Goal: Task Accomplishment & Management: Complete application form

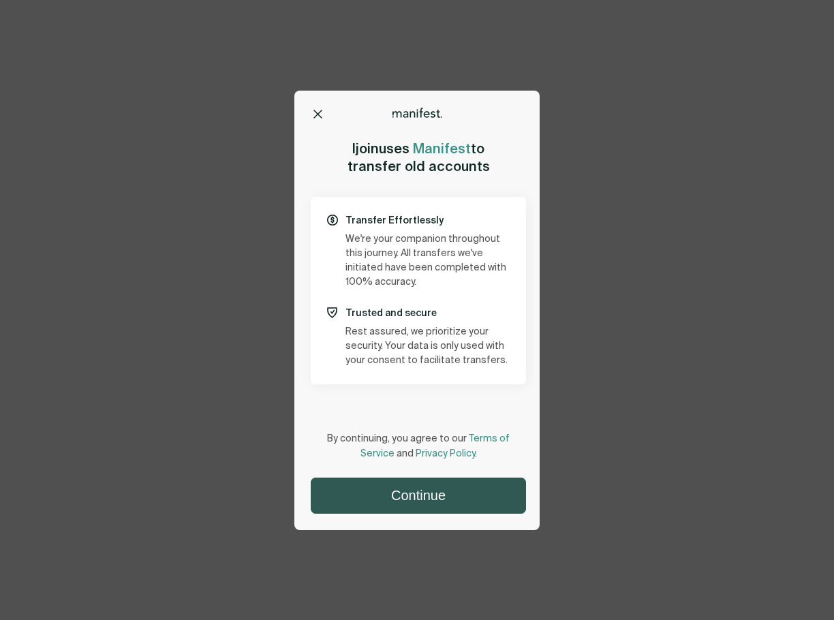
click at [444, 489] on button "Continue" at bounding box center [418, 495] width 214 height 35
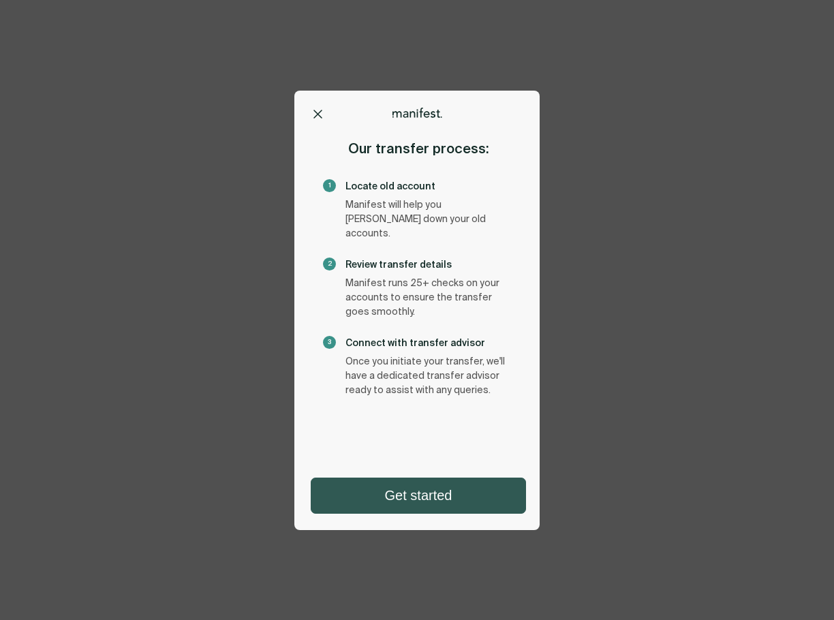
click at [437, 482] on button "Get started" at bounding box center [418, 495] width 214 height 35
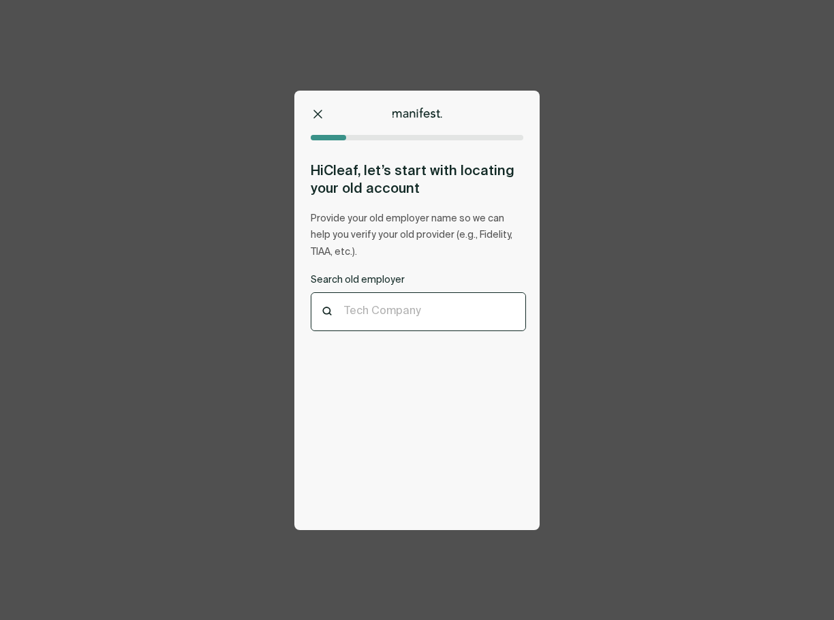
click at [446, 320] on div "Tech Company" at bounding box center [418, 311] width 214 height 37
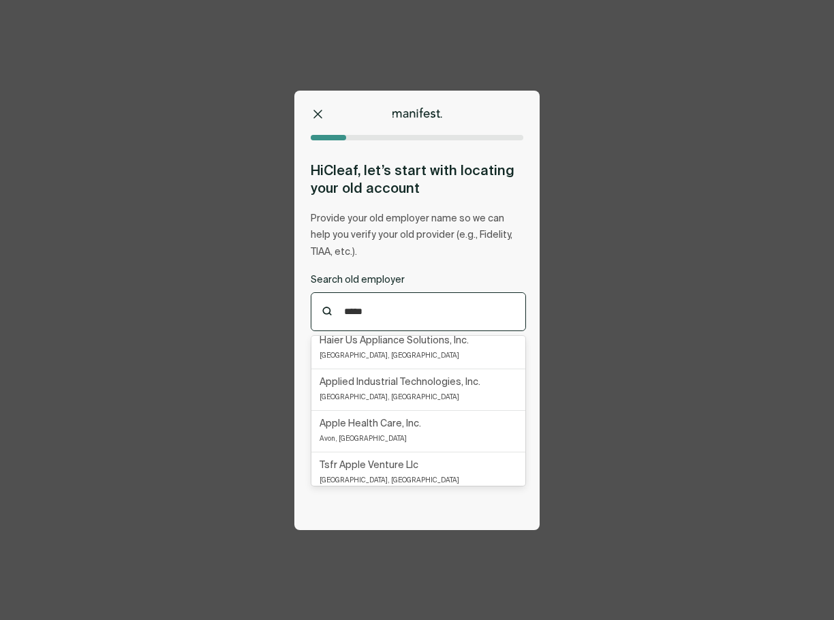
scroll to position [202, 0]
click at [414, 429] on p "Apple Health Care, Inc." at bounding box center [371, 425] width 102 height 15
type input "*****"
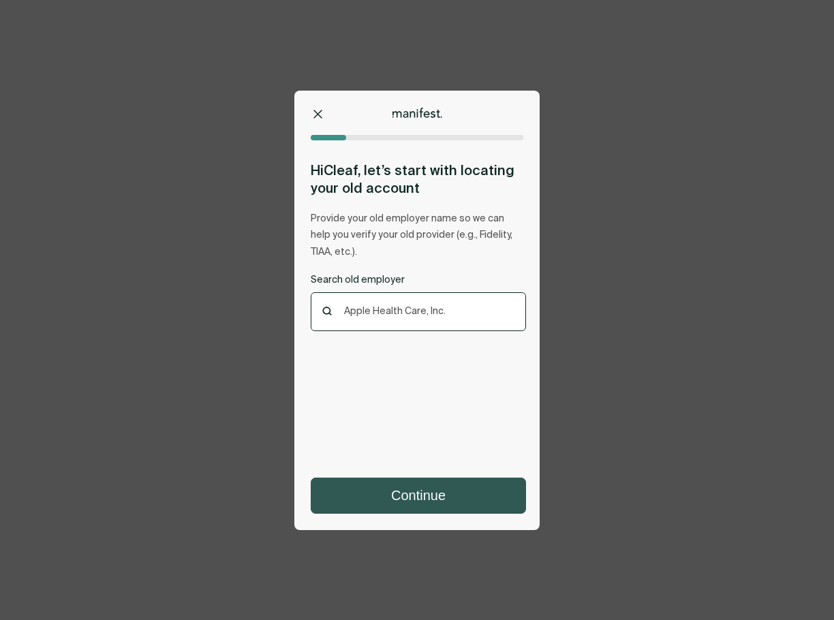
click at [431, 502] on button "Continue" at bounding box center [418, 495] width 214 height 35
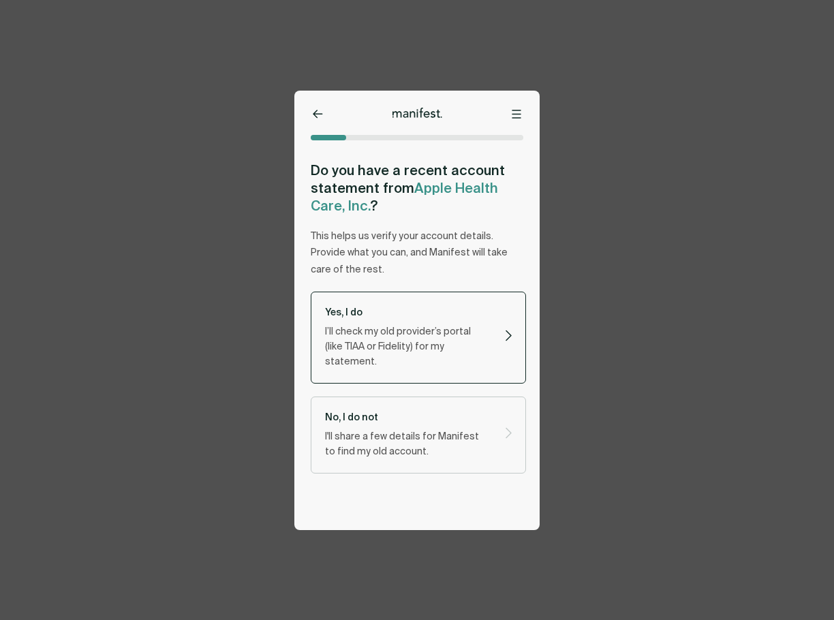
click at [412, 326] on p "I’ll check my old provider’s portal (like TIAA or Fidelity) for my statement." at bounding box center [407, 346] width 164 height 45
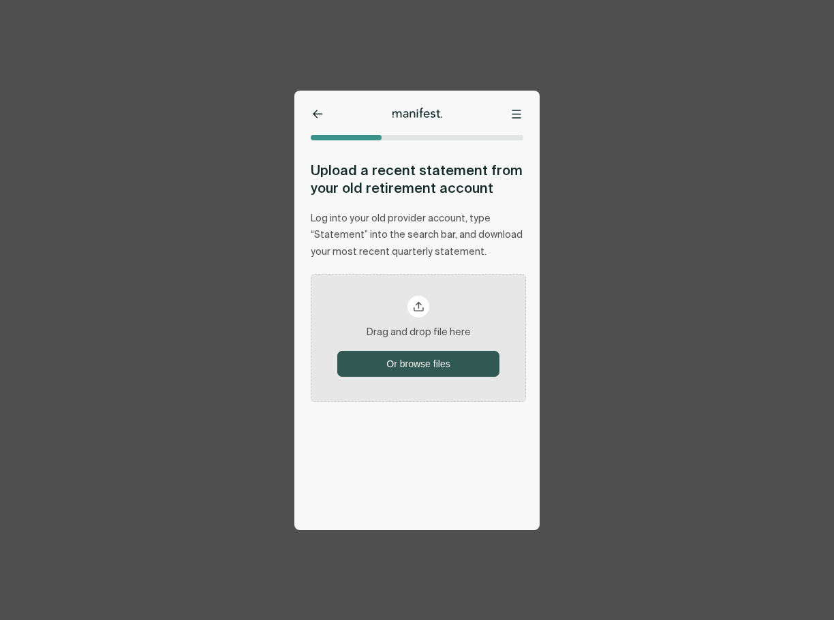
click at [417, 362] on button "Or browse files" at bounding box center [418, 364] width 161 height 25
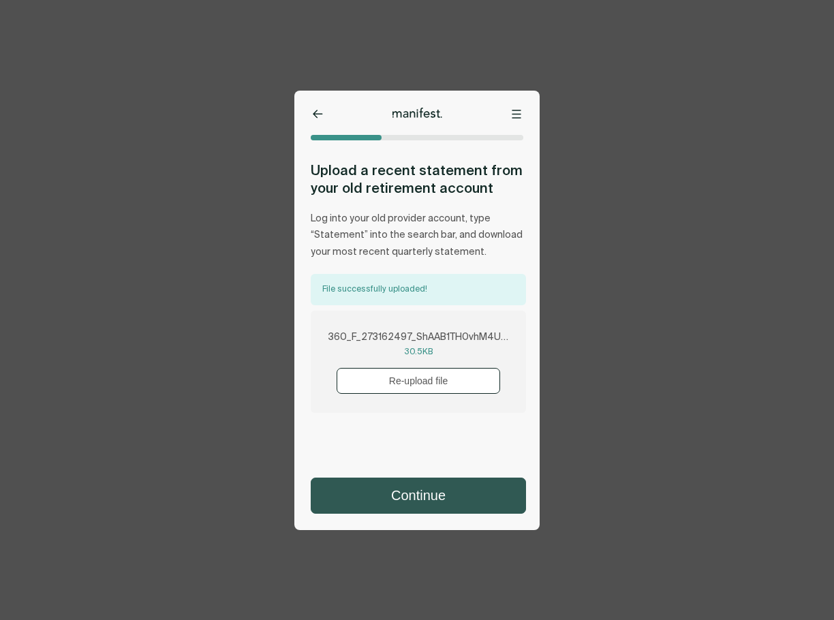
click at [428, 490] on button "Continue" at bounding box center [418, 495] width 214 height 35
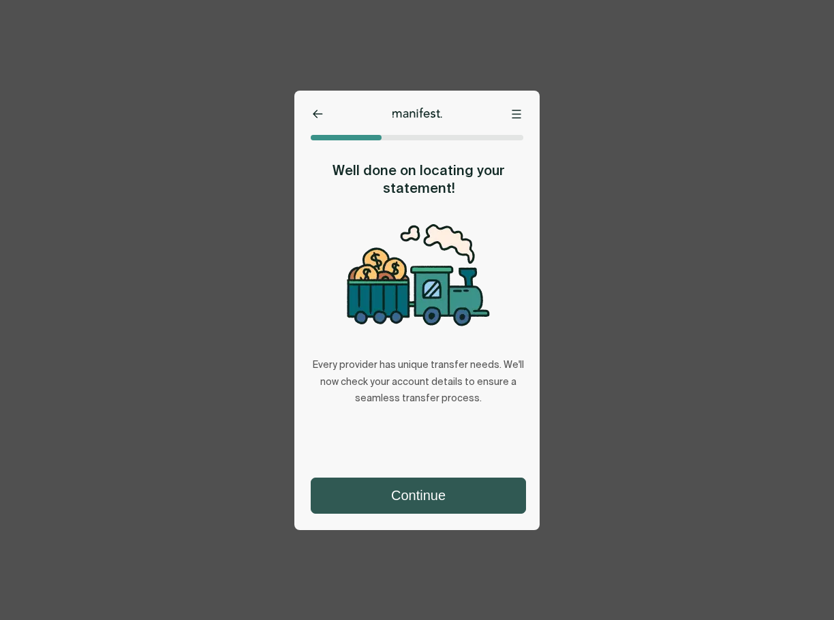
click at [410, 496] on button "Continue" at bounding box center [418, 495] width 214 height 35
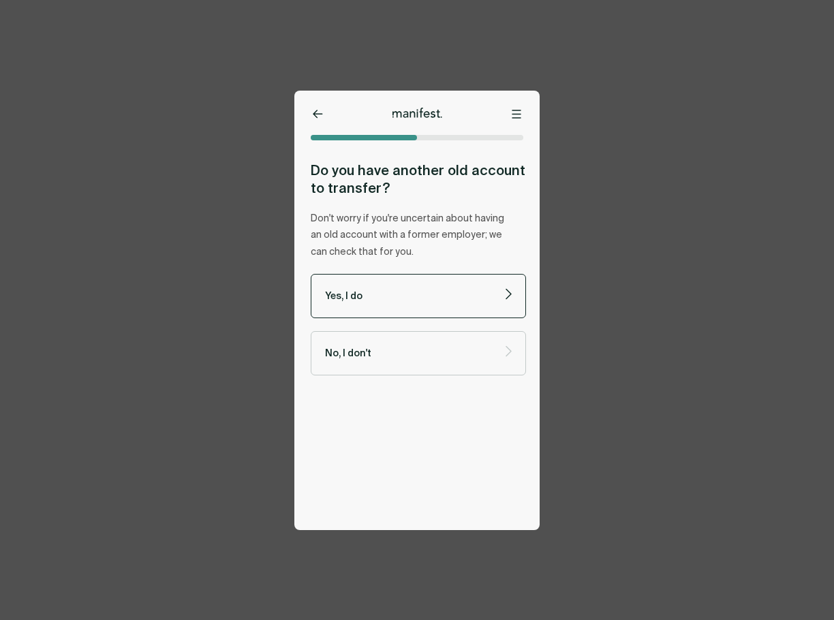
click at [414, 296] on p "Yes, I do" at bounding box center [407, 296] width 164 height 13
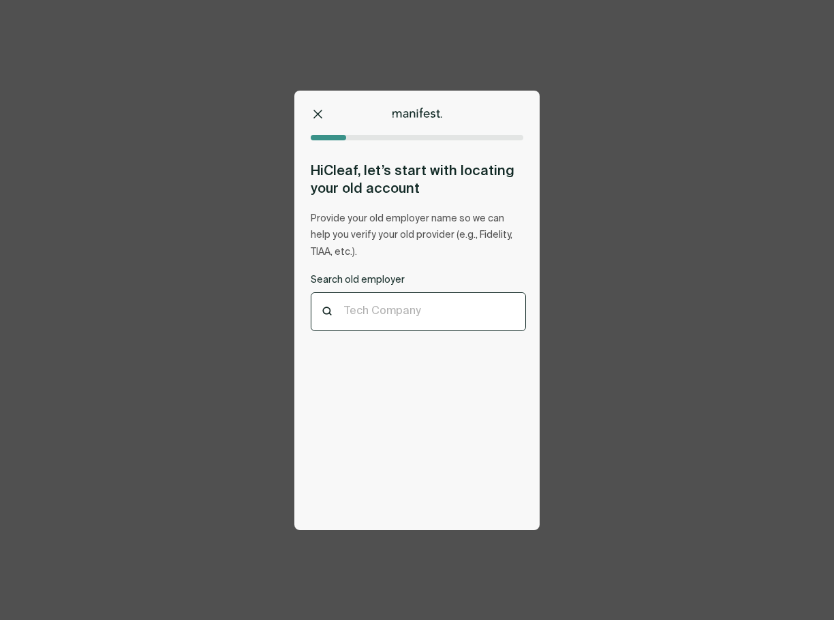
click at [407, 309] on div at bounding box center [418, 311] width 149 height 13
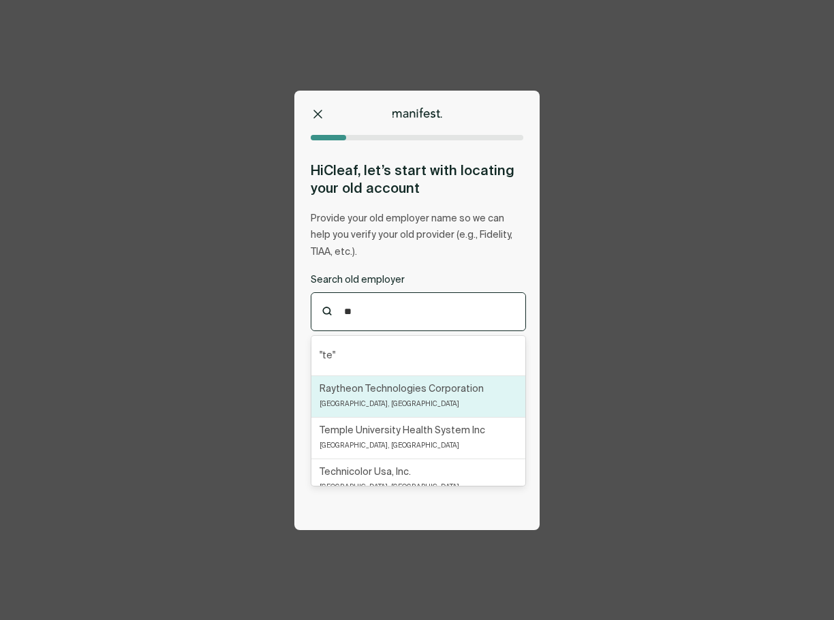
click at [403, 407] on div "Raytheon Technologies Corporation [GEOGRAPHIC_DATA], [GEOGRAPHIC_DATA]" at bounding box center [402, 397] width 164 height 30
type input "**"
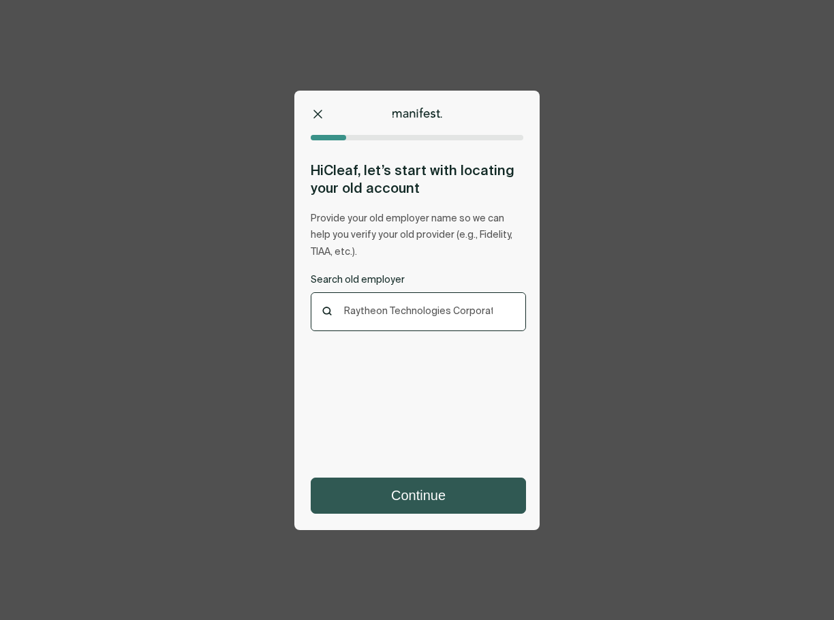
click at [405, 485] on button "Continue" at bounding box center [418, 495] width 214 height 35
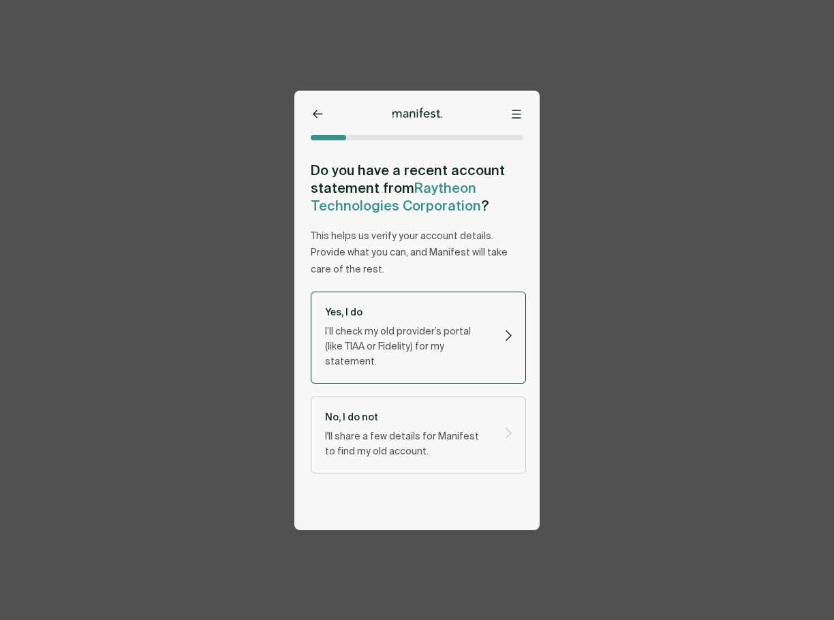
click at [410, 341] on p "I’ll check my old provider’s portal (like TIAA or Fidelity) for my statement." at bounding box center [407, 346] width 164 height 45
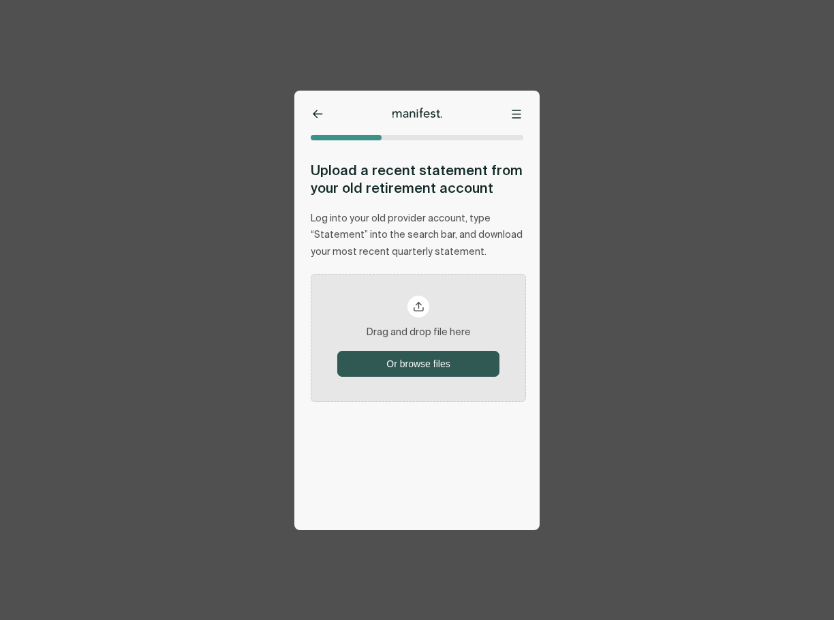
click at [409, 359] on button "Or browse files" at bounding box center [418, 364] width 161 height 25
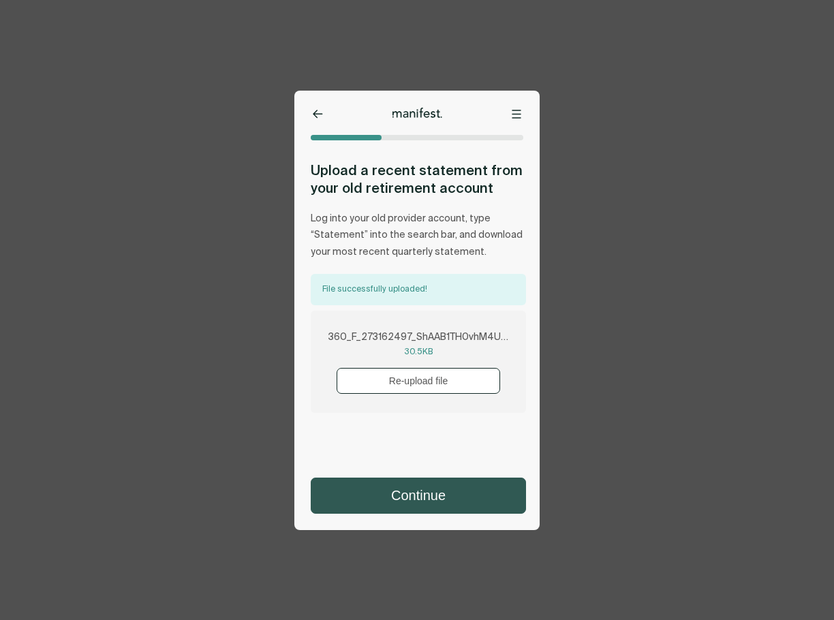
click at [408, 501] on button "Continue" at bounding box center [418, 495] width 214 height 35
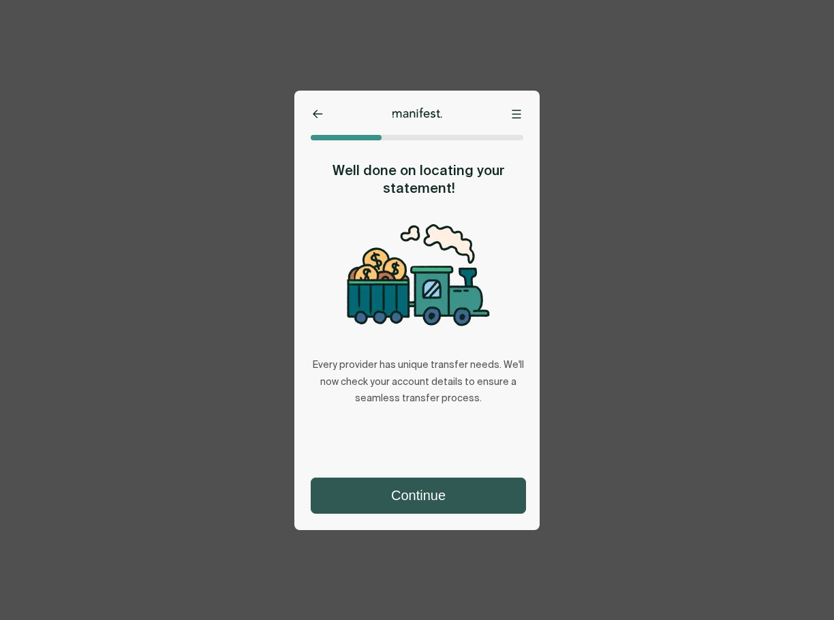
click at [435, 495] on button "Continue" at bounding box center [418, 495] width 214 height 35
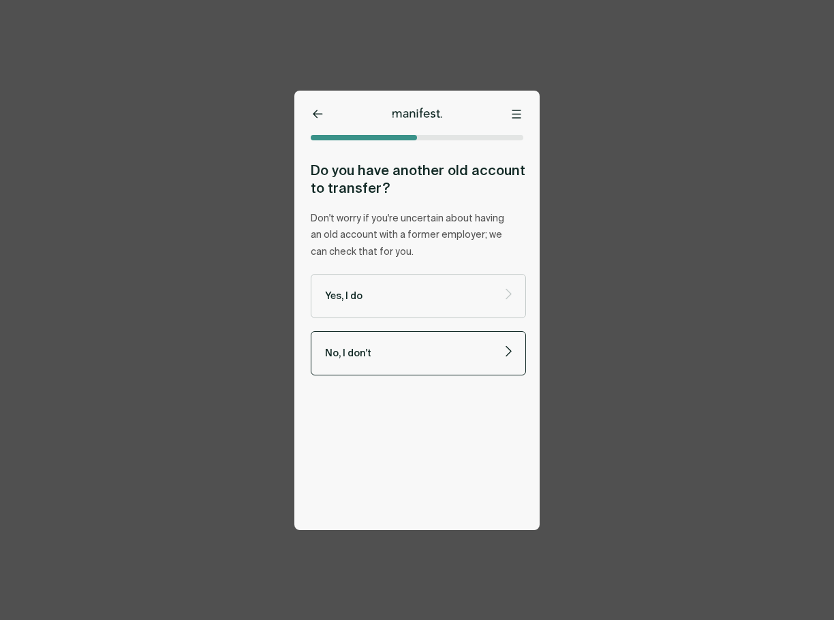
click at [420, 347] on p "No, I don't" at bounding box center [407, 353] width 164 height 13
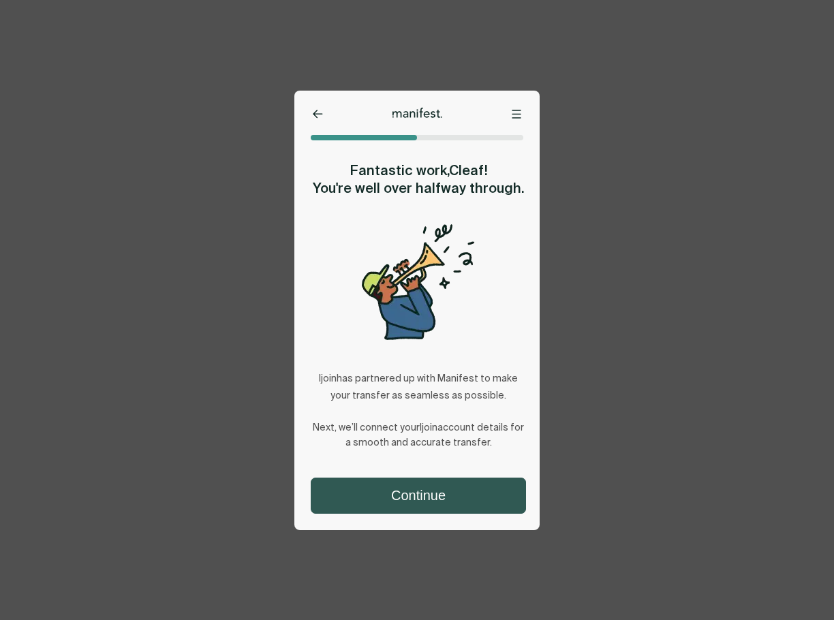
click at [426, 495] on button "Continue" at bounding box center [418, 495] width 214 height 35
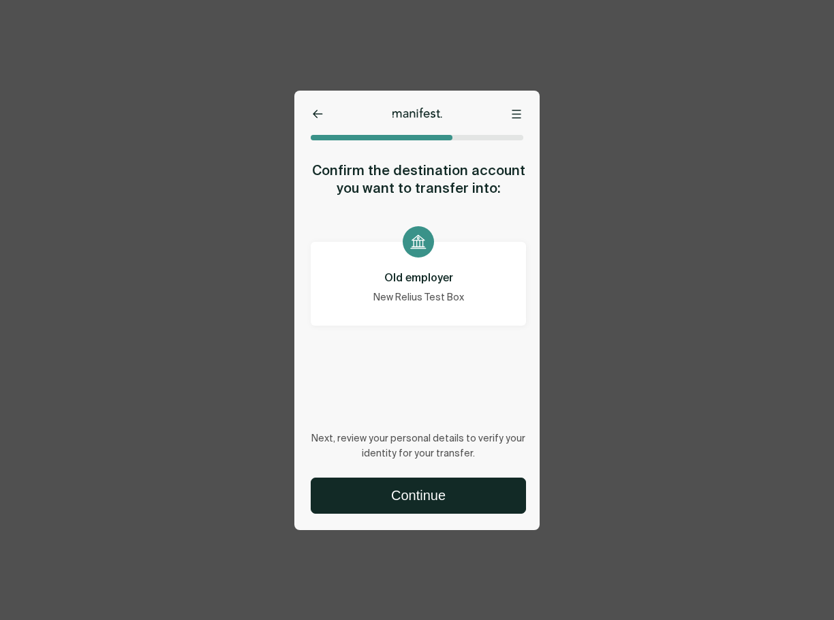
click at [426, 495] on button "Continue" at bounding box center [418, 495] width 214 height 35
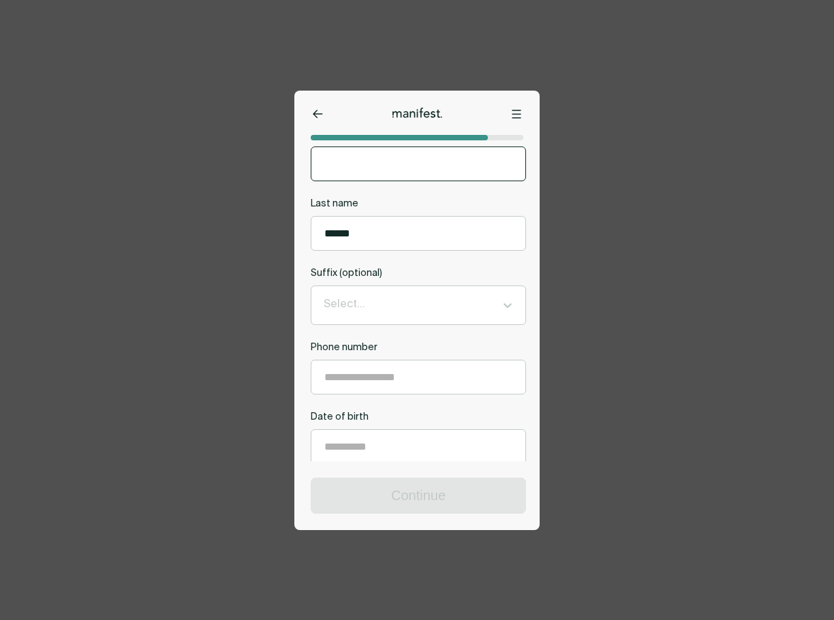
scroll to position [204, 0]
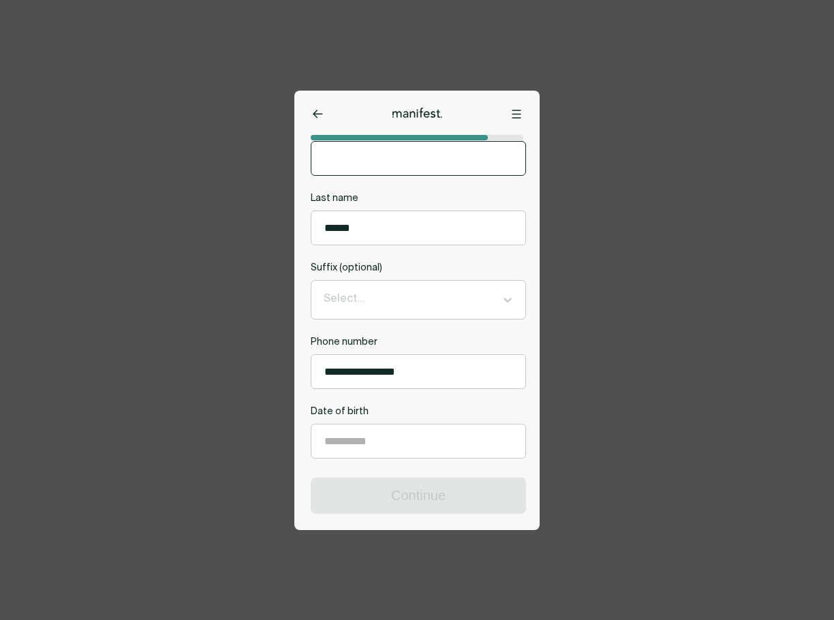
click at [419, 373] on input "**********" at bounding box center [418, 371] width 214 height 33
type input "**********"
click at [437, 410] on label "Date of birth" at bounding box center [418, 411] width 215 height 13
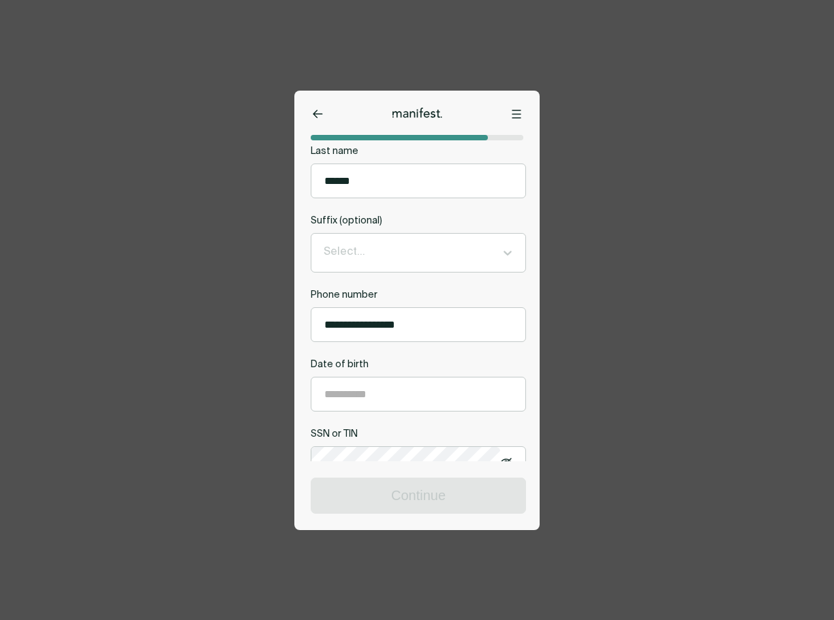
scroll to position [273, 0]
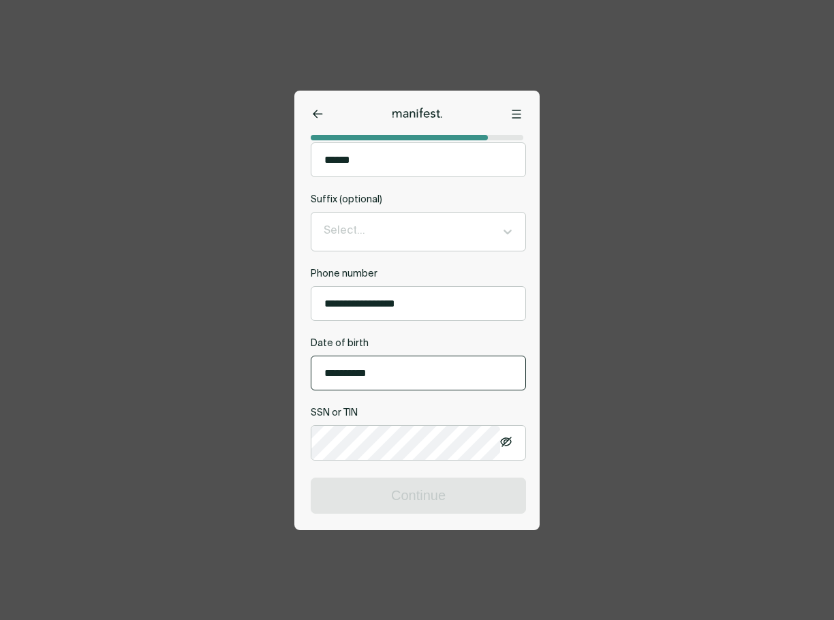
click at [399, 369] on input "**********" at bounding box center [418, 372] width 214 height 33
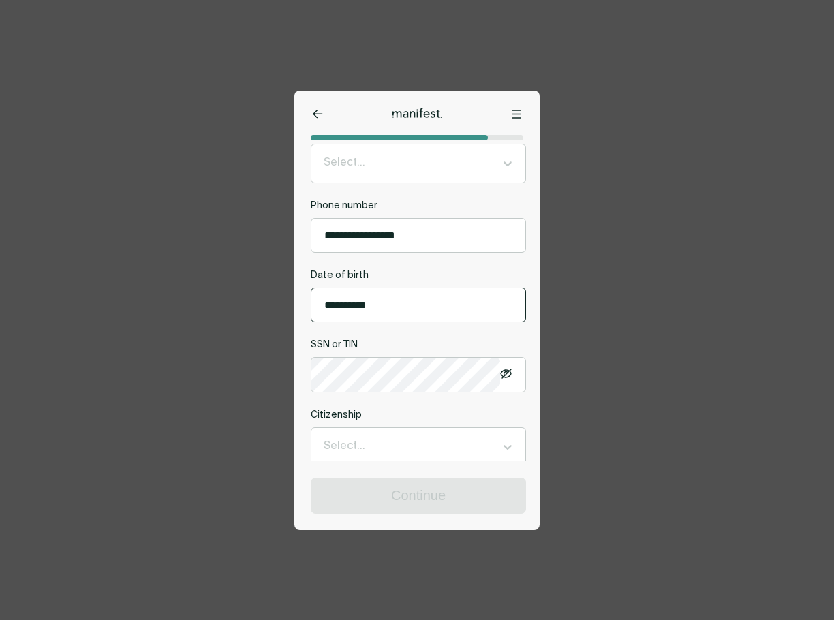
type input "**********"
click at [448, 414] on label "Citizenship" at bounding box center [418, 415] width 215 height 13
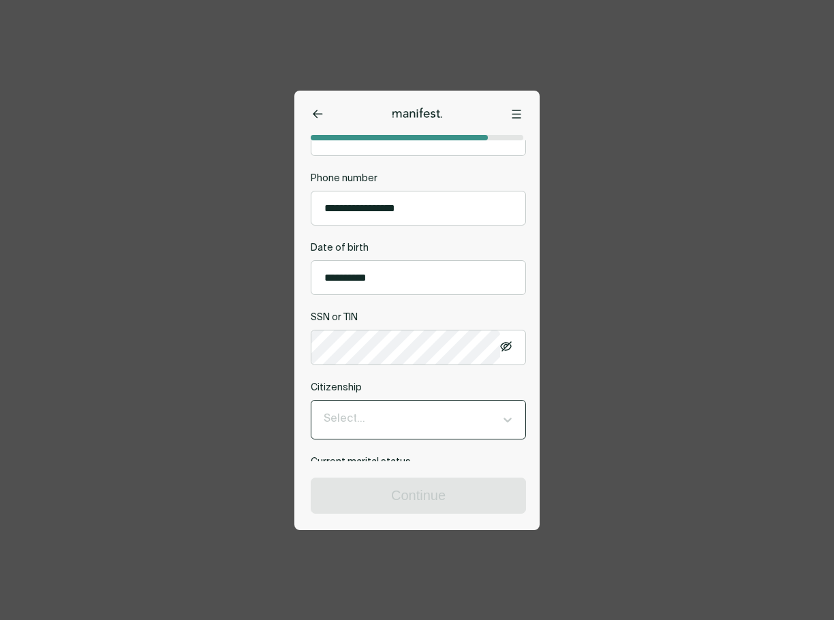
scroll to position [409, 0]
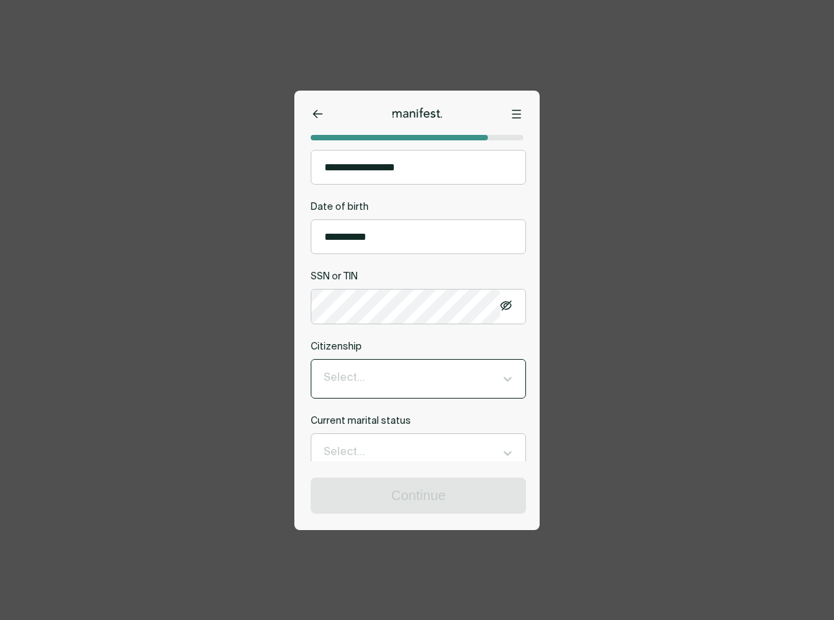
click at [415, 386] on div at bounding box center [406, 379] width 165 height 18
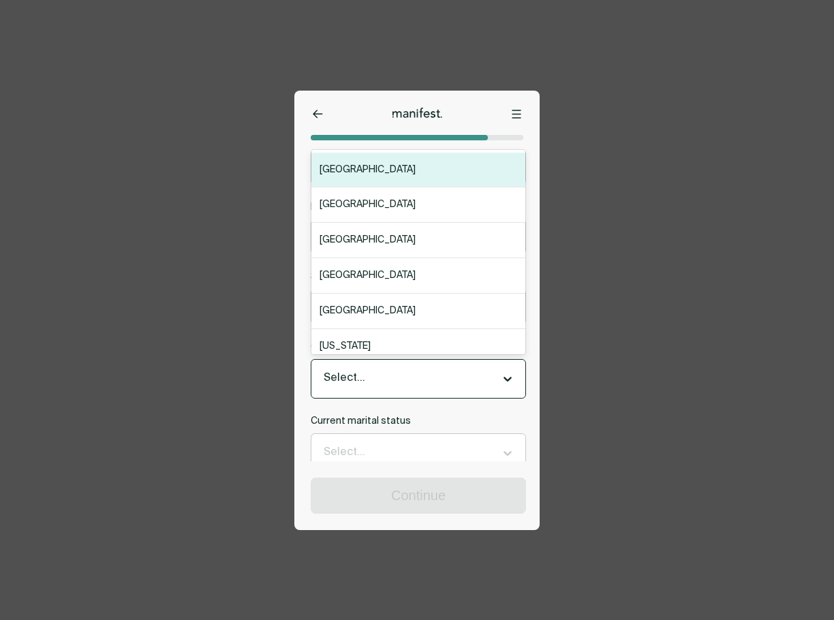
click at [358, 176] on div "[GEOGRAPHIC_DATA]" at bounding box center [418, 170] width 214 height 35
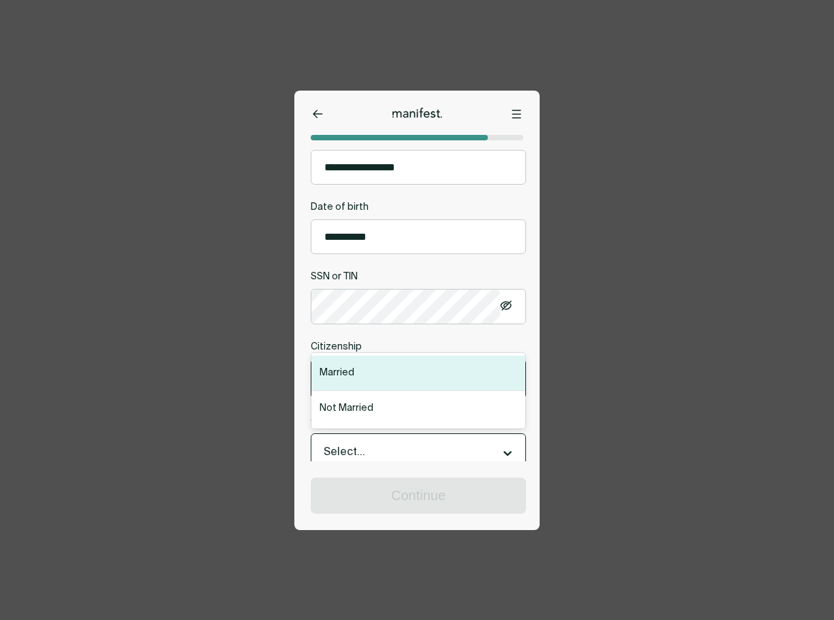
click at [381, 450] on div at bounding box center [406, 453] width 165 height 18
click at [370, 382] on div "Married" at bounding box center [418, 370] width 214 height 35
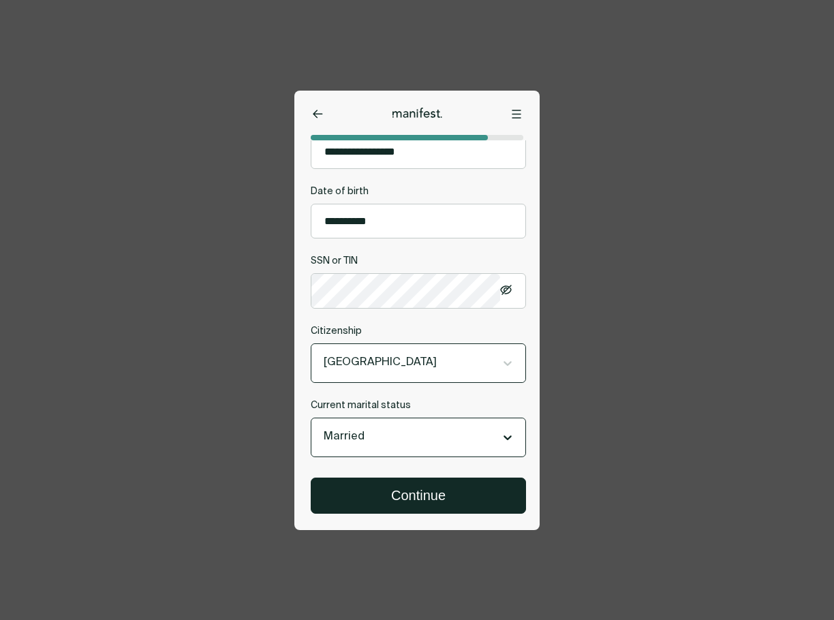
scroll to position [435, 0]
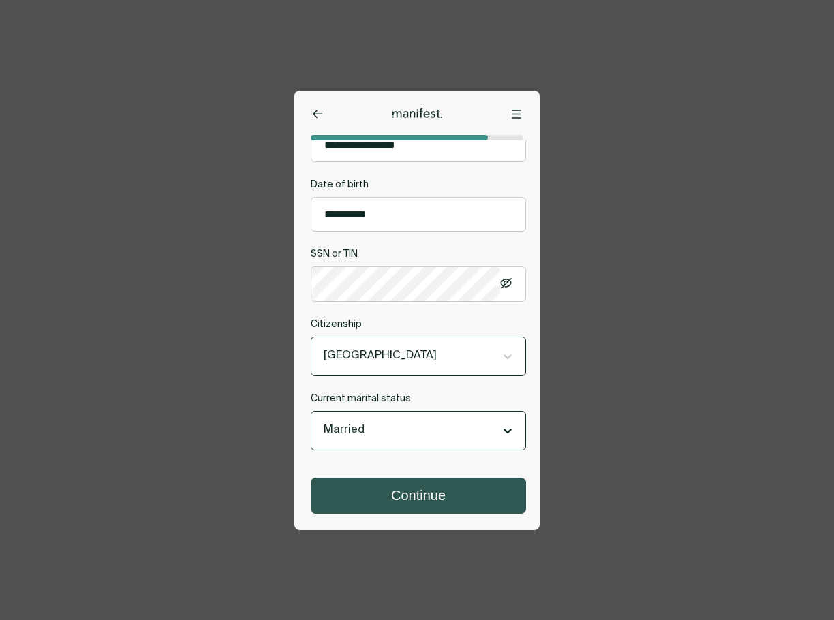
click at [433, 500] on button "Continue" at bounding box center [418, 495] width 214 height 35
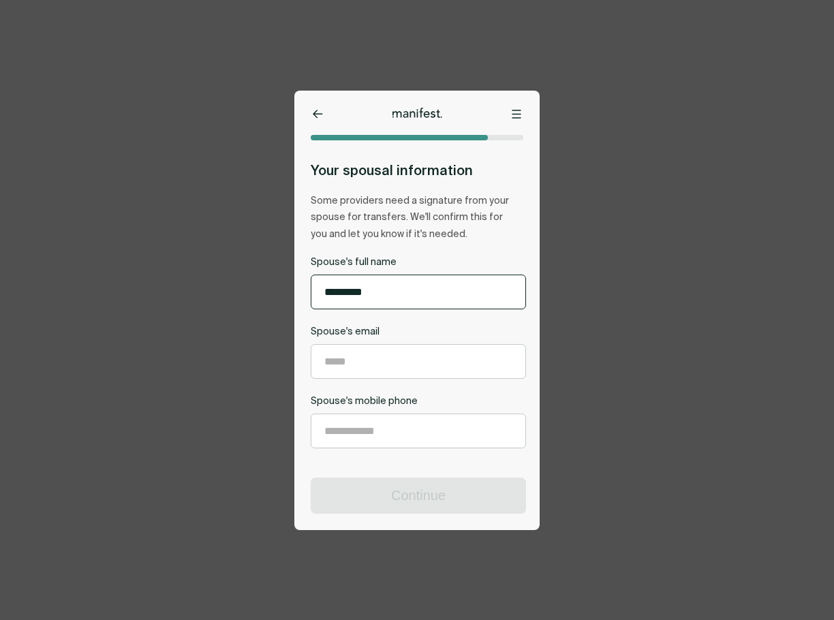
click at [401, 296] on input "Spouse's full name" at bounding box center [418, 291] width 214 height 33
click at [322, 112] on icon at bounding box center [318, 114] width 10 height 9
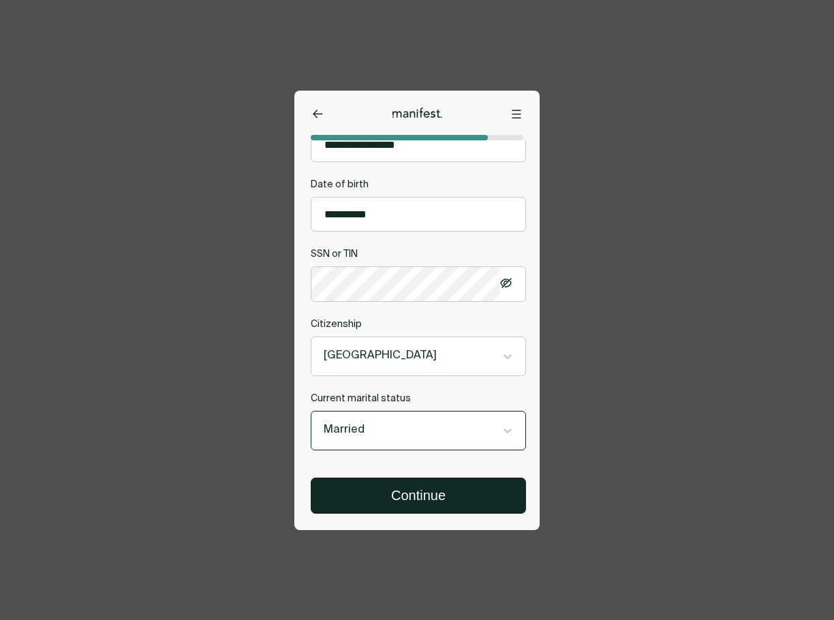
click at [418, 429] on div at bounding box center [406, 431] width 165 height 18
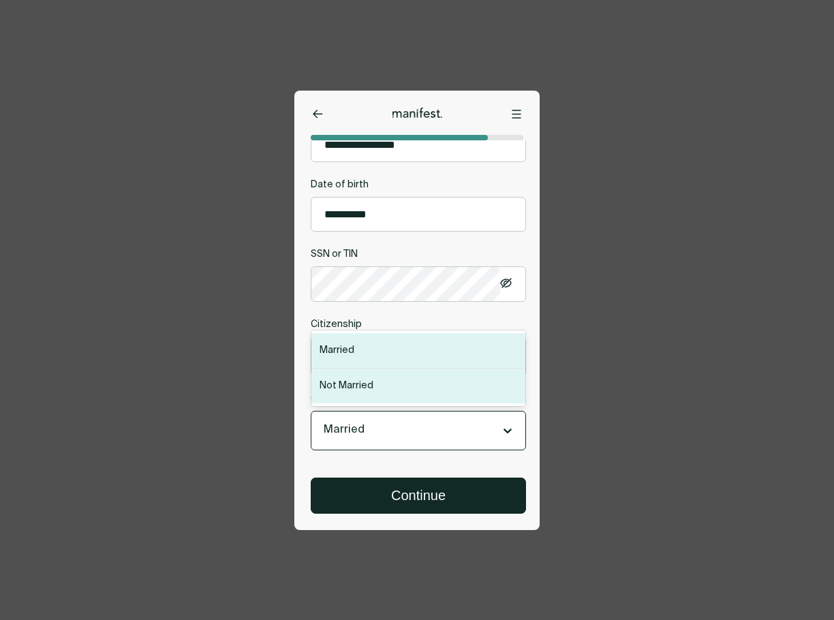
click at [382, 384] on div "Not Married" at bounding box center [418, 386] width 214 height 35
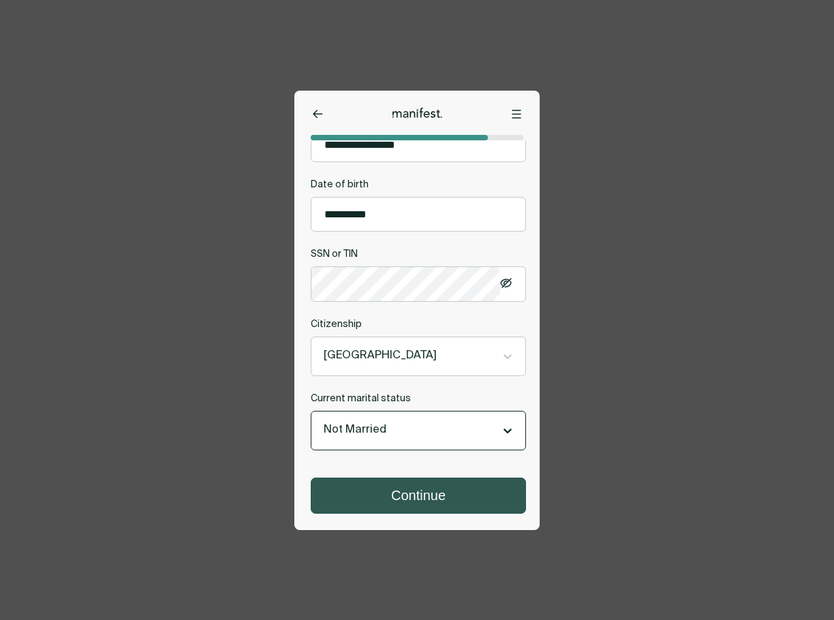
click at [418, 497] on button "Continue" at bounding box center [418, 495] width 214 height 35
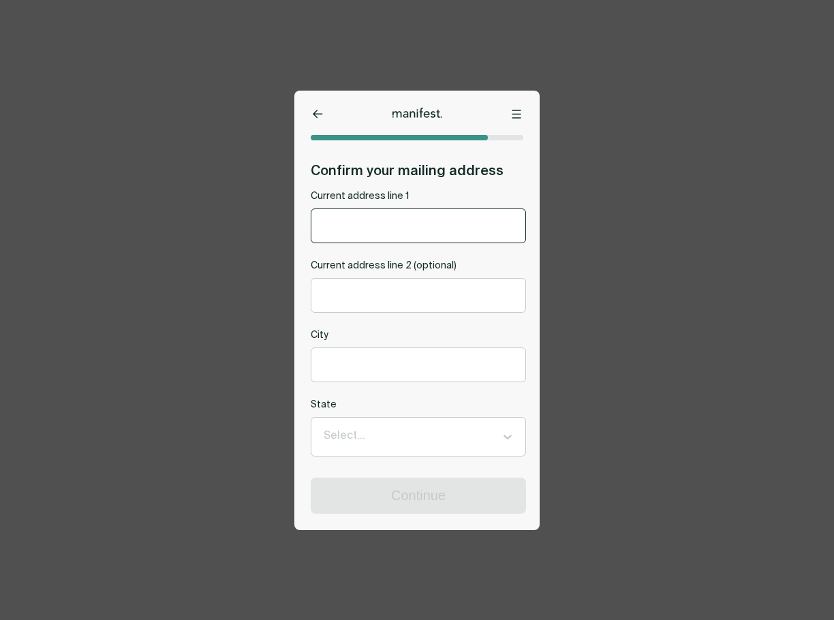
click at [376, 243] on div at bounding box center [418, 226] width 215 height 35
click at [373, 219] on input "Current address line 1" at bounding box center [418, 225] width 214 height 33
type input "********"
click at [374, 364] on input "City" at bounding box center [418, 364] width 214 height 33
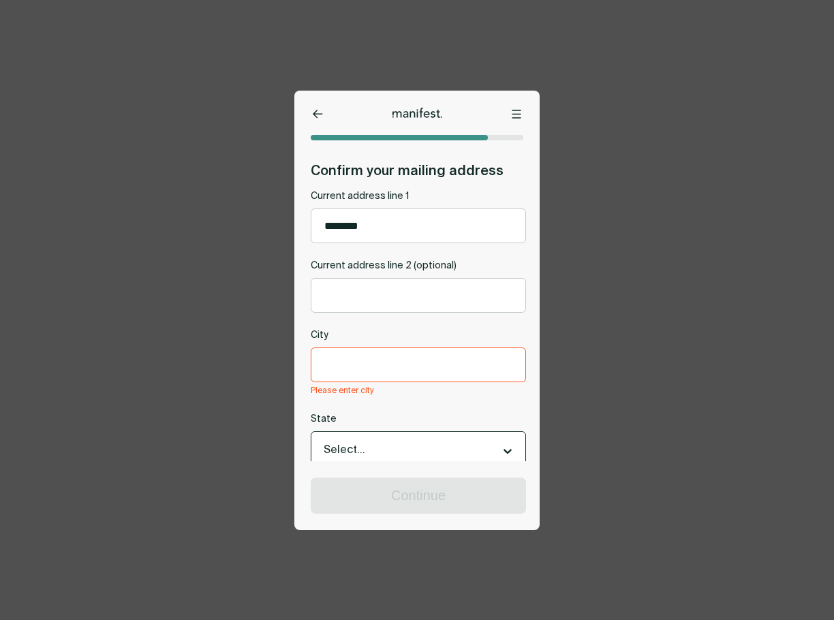
click at [373, 441] on div "Select..." at bounding box center [406, 451] width 179 height 23
click at [360, 369] on input "City" at bounding box center [418, 364] width 214 height 33
type input "*****"
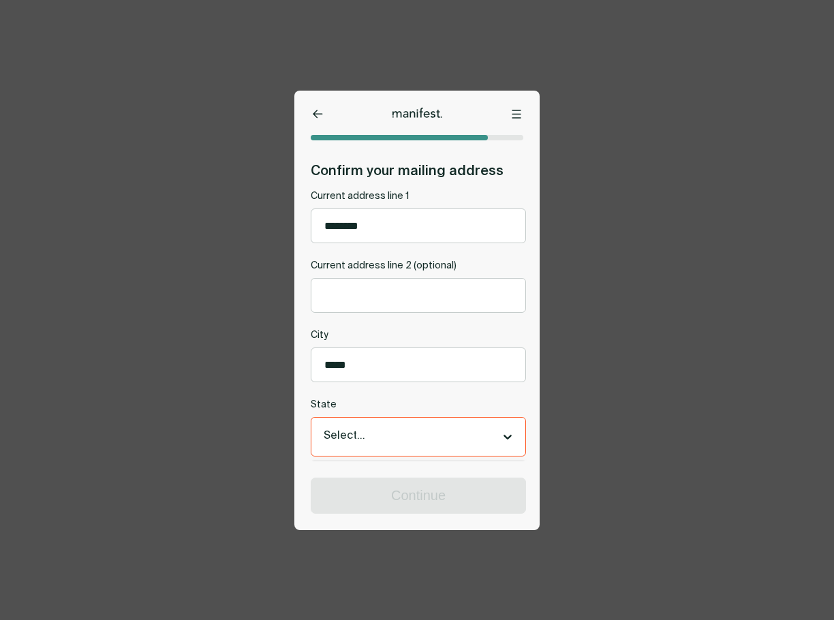
click at [384, 455] on div "Select..." at bounding box center [418, 437] width 214 height 38
click at [504, 440] on icon at bounding box center [508, 437] width 8 height 5
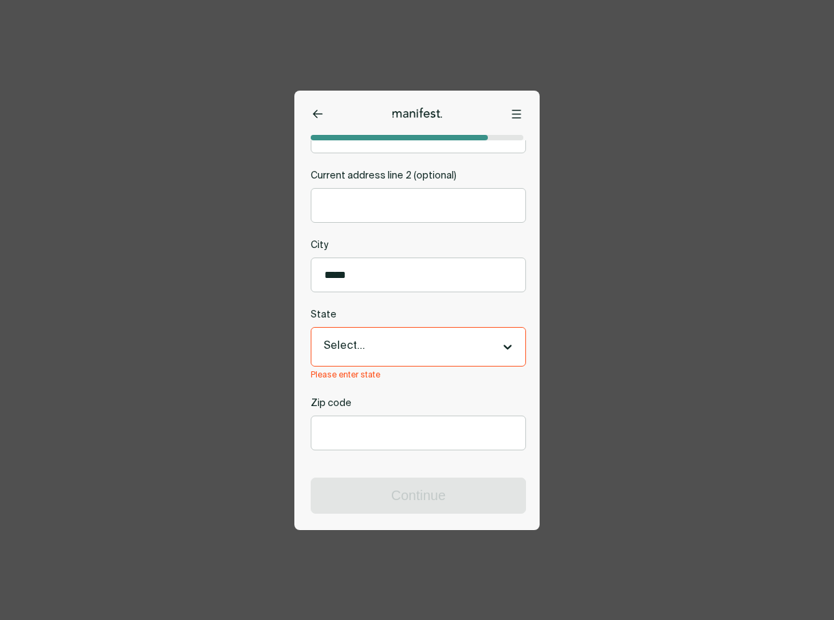
scroll to position [93, 0]
click at [504, 345] on icon at bounding box center [508, 347] width 8 height 5
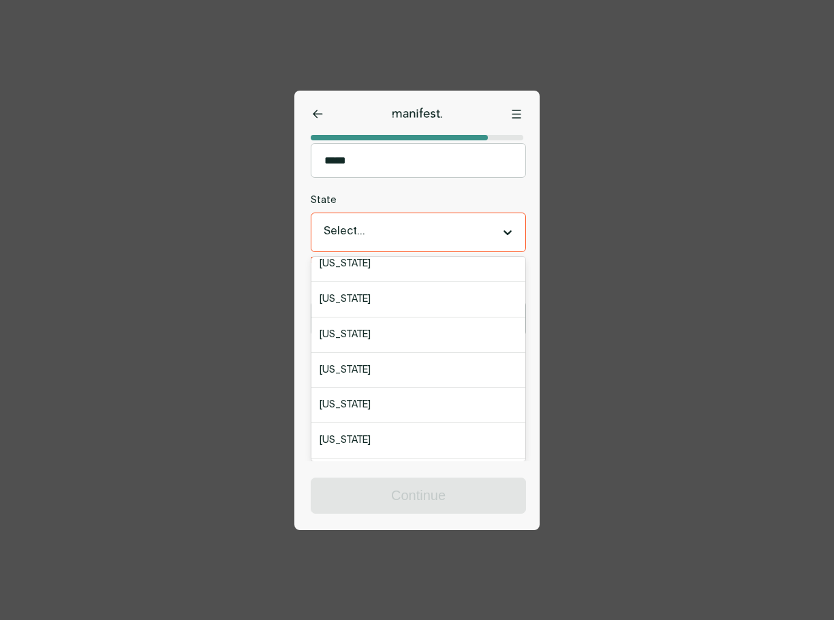
scroll to position [204, 0]
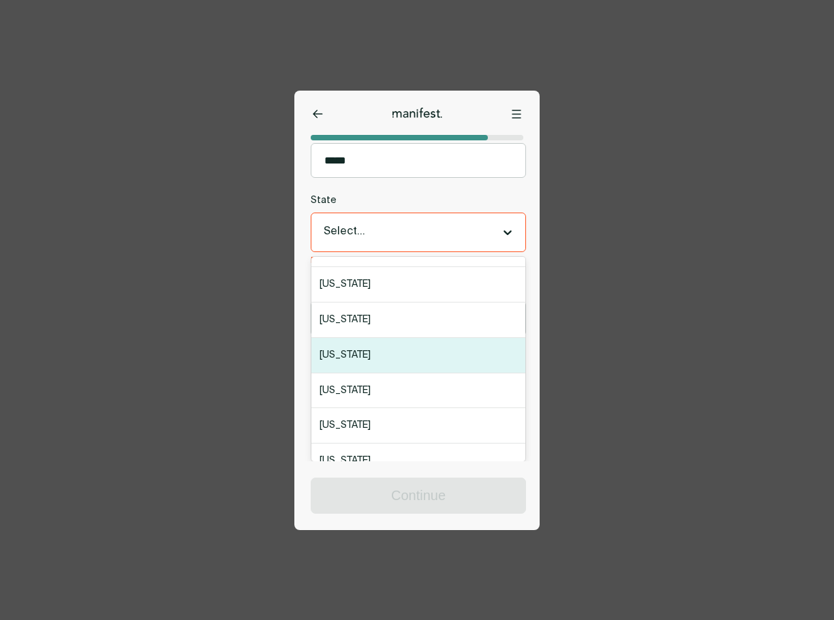
click at [361, 344] on div "[US_STATE]" at bounding box center [418, 355] width 214 height 35
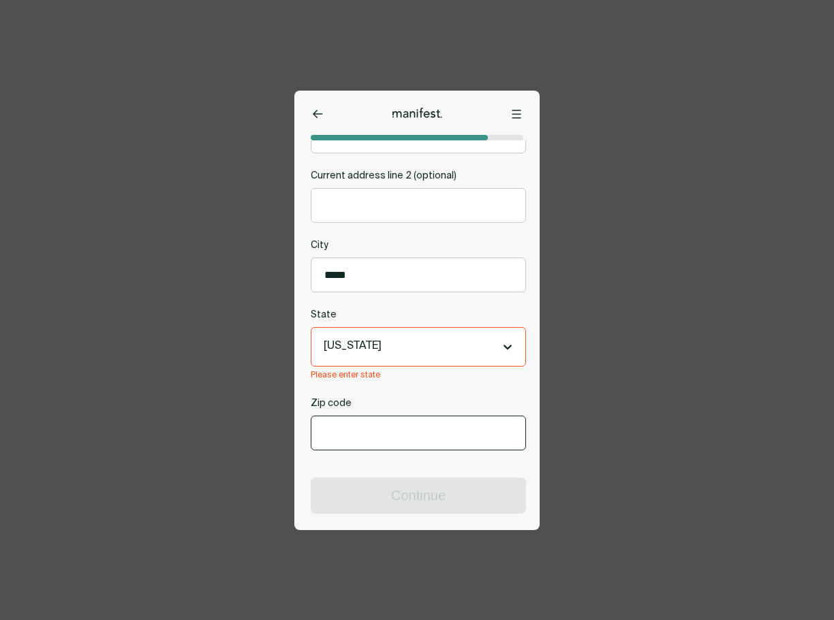
scroll to position [78, 0]
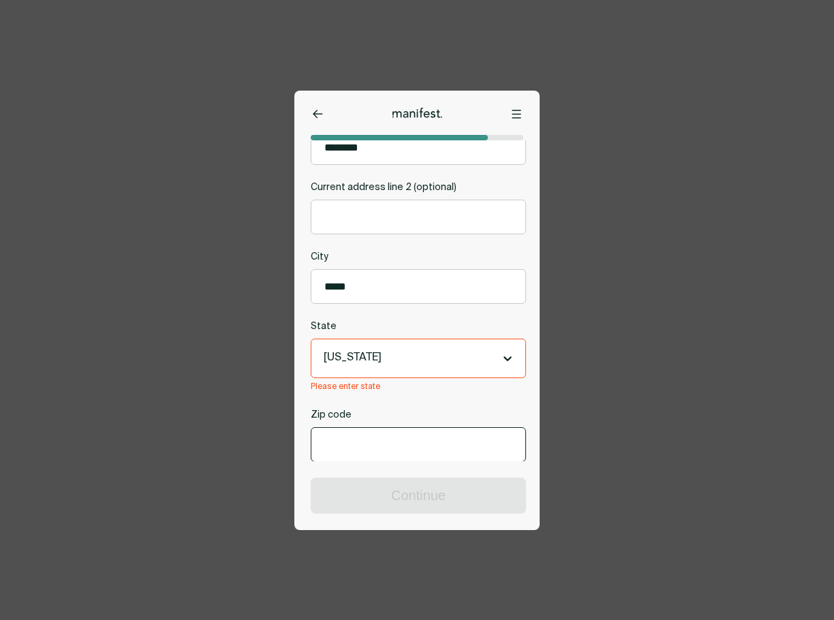
click at [409, 428] on input "Zip code" at bounding box center [418, 444] width 214 height 33
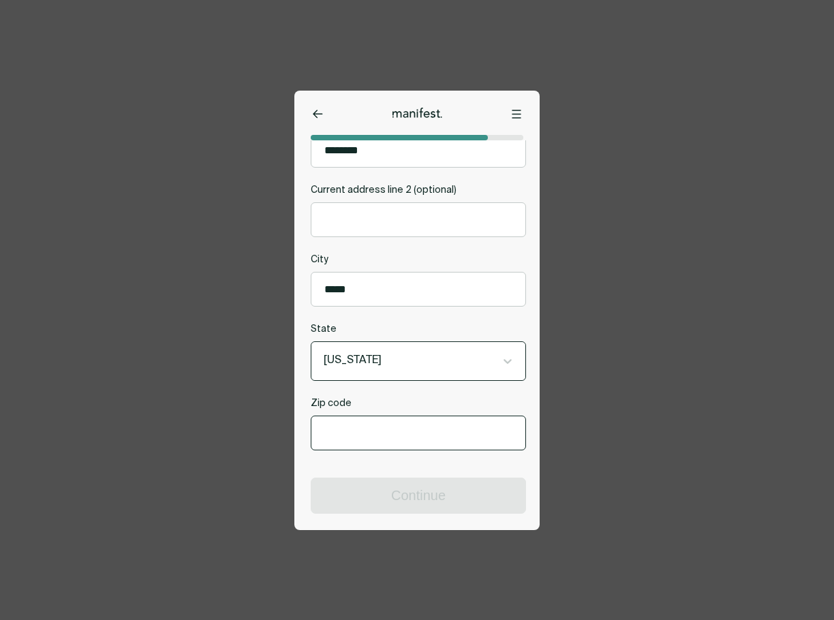
type input "*****"
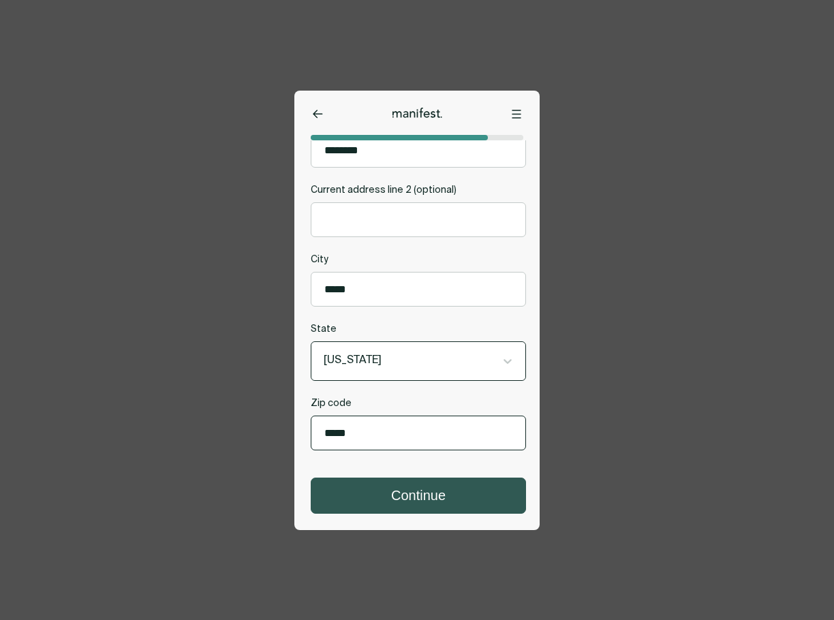
click at [402, 490] on button "Continue" at bounding box center [418, 495] width 214 height 35
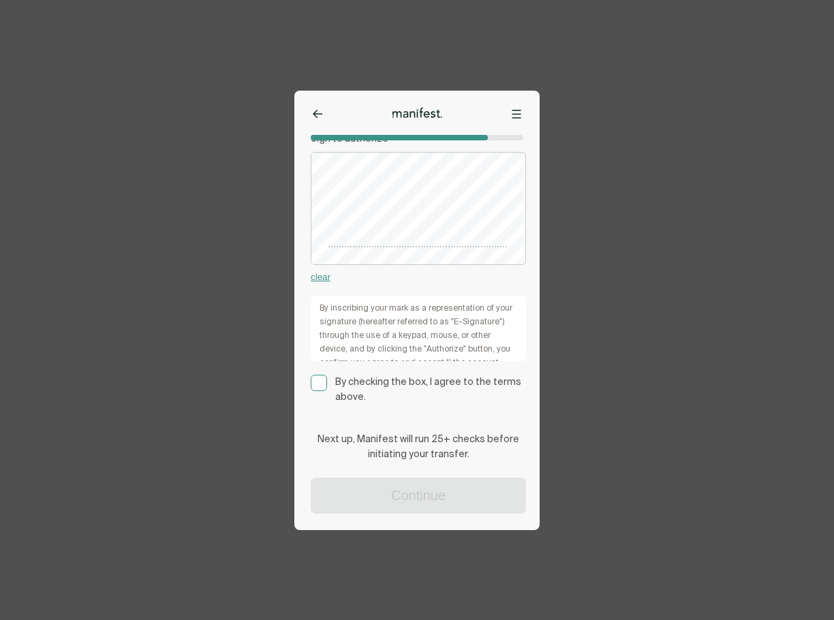
scroll to position [214, 0]
click at [325, 384] on rect at bounding box center [319, 383] width 16 height 16
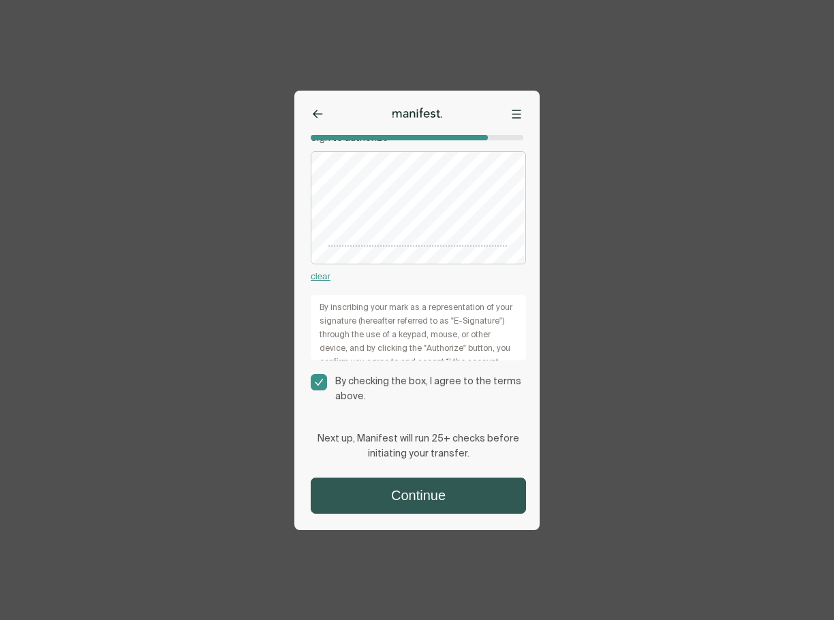
click at [403, 489] on button "Continue" at bounding box center [418, 495] width 214 height 35
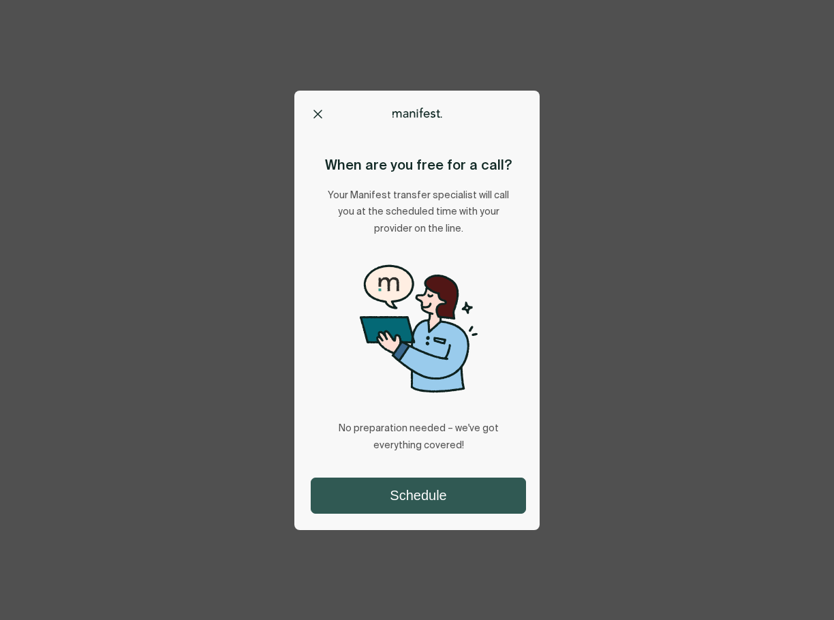
click at [444, 490] on button "Schedule" at bounding box center [418, 495] width 214 height 35
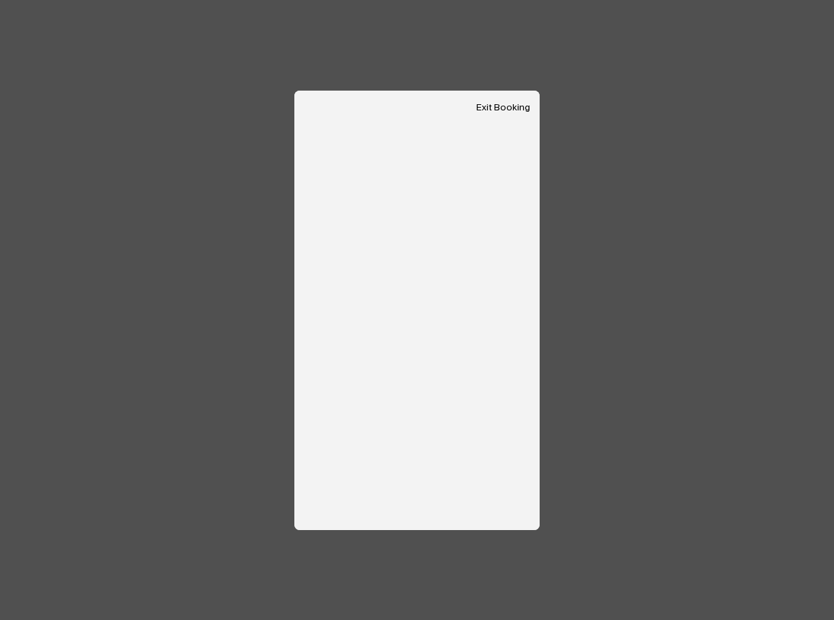
click at [505, 102] on button "Exit Booking" at bounding box center [503, 108] width 54 height 12
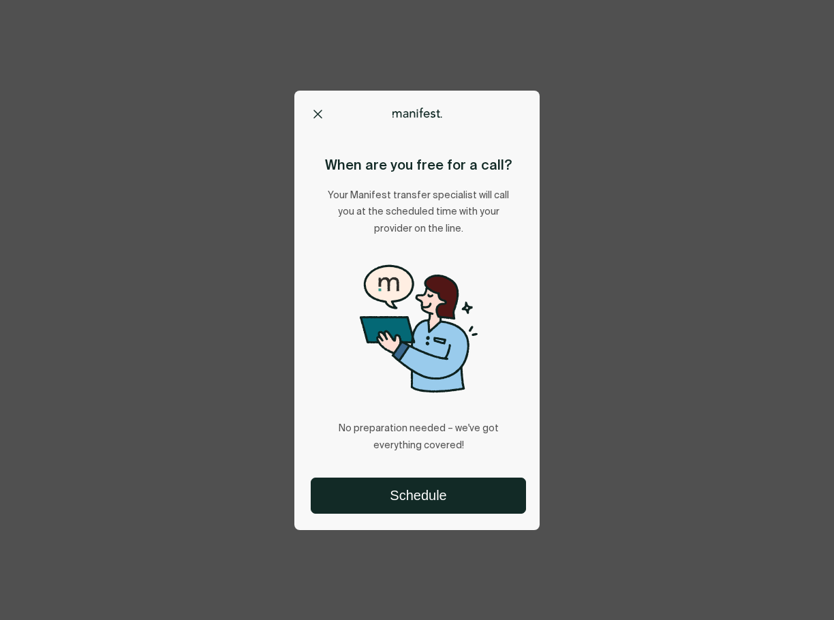
click at [318, 113] on icon at bounding box center [317, 113] width 7 height 7
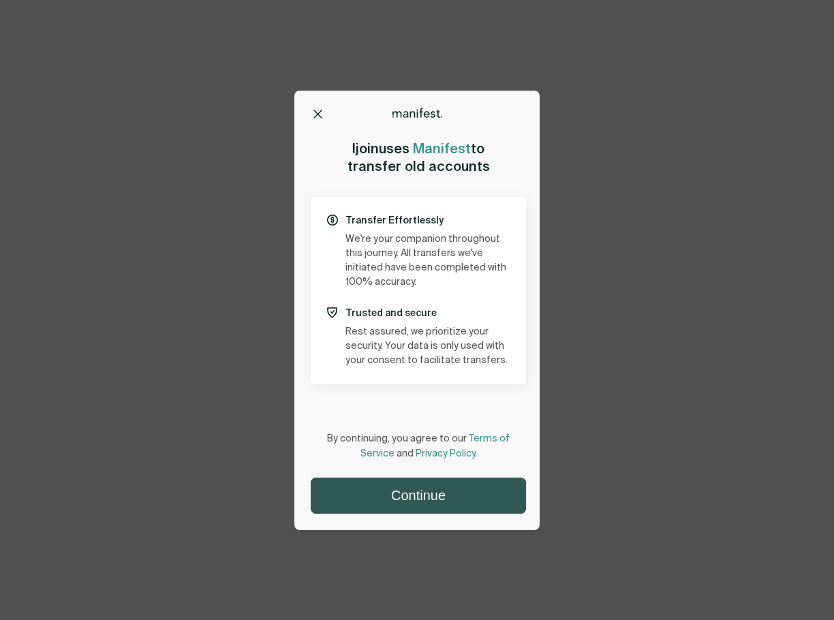
click at [429, 491] on button "Continue" at bounding box center [418, 495] width 214 height 35
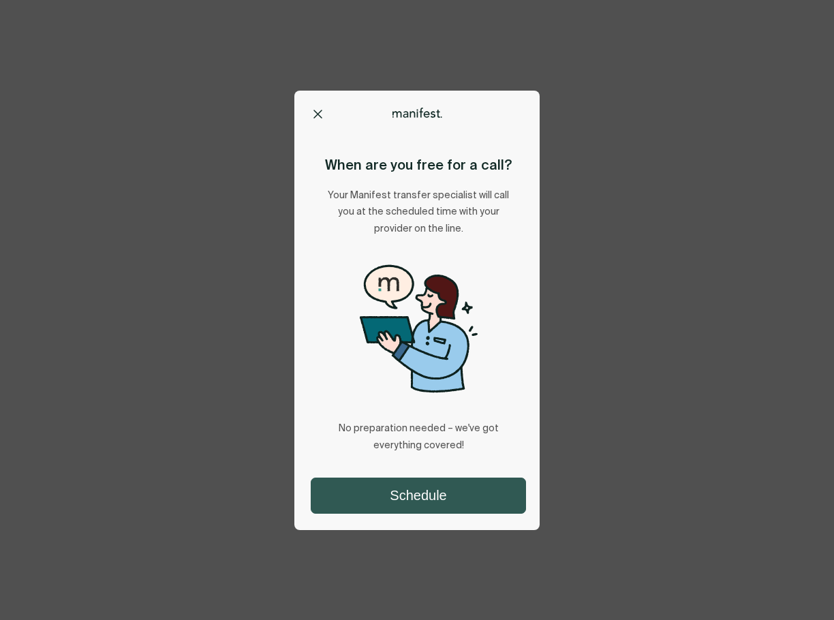
click at [423, 508] on button "Schedule" at bounding box center [418, 495] width 214 height 35
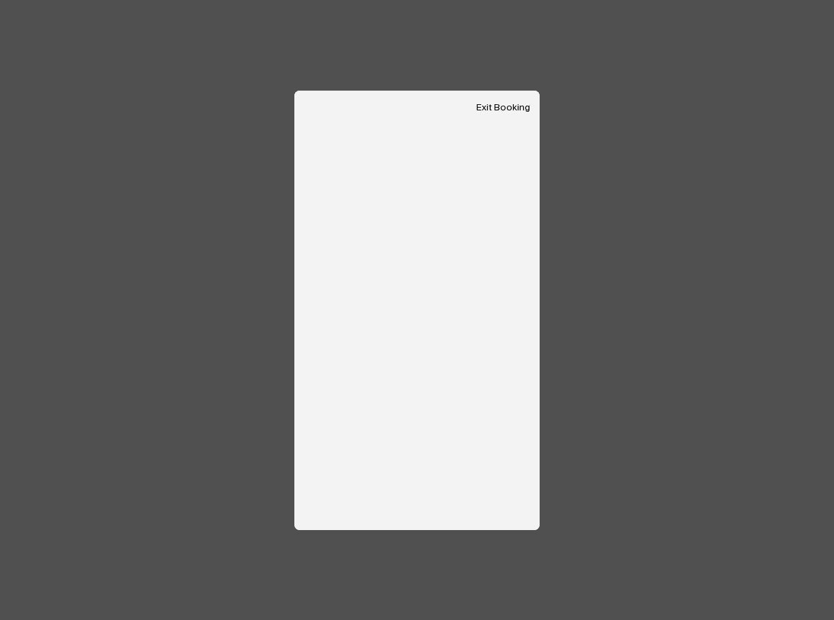
click at [493, 108] on button "Exit Booking" at bounding box center [503, 108] width 54 height 12
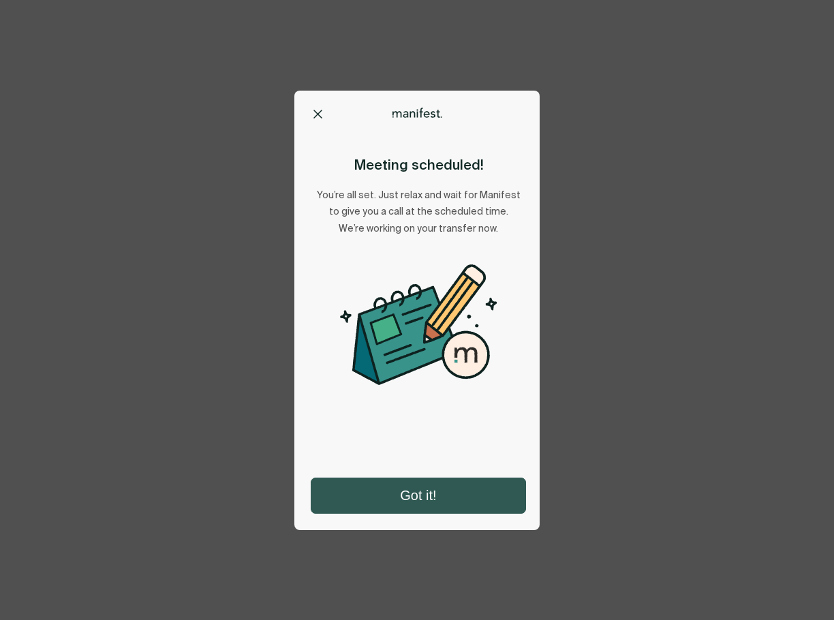
click at [440, 488] on button "Got it!" at bounding box center [418, 495] width 214 height 35
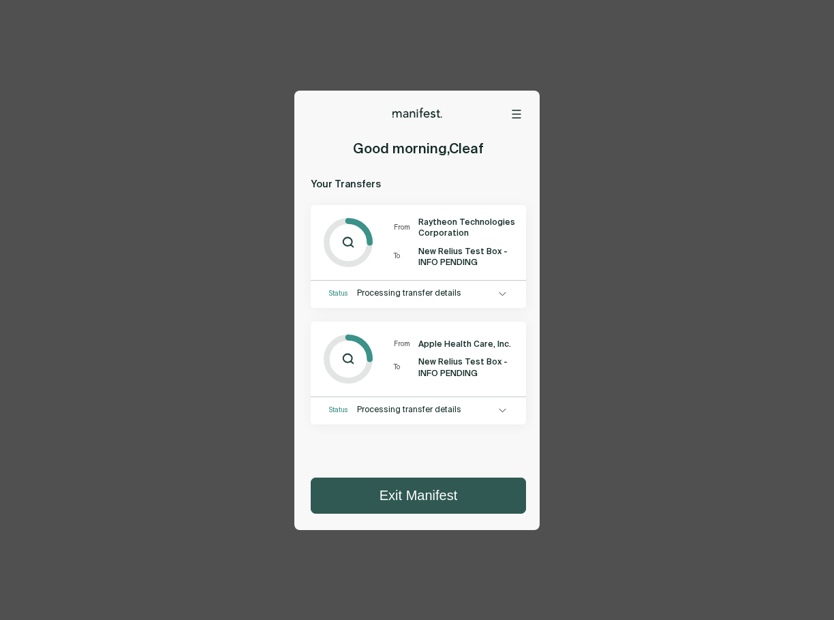
click at [420, 492] on button "Exit Manifest" at bounding box center [418, 495] width 214 height 35
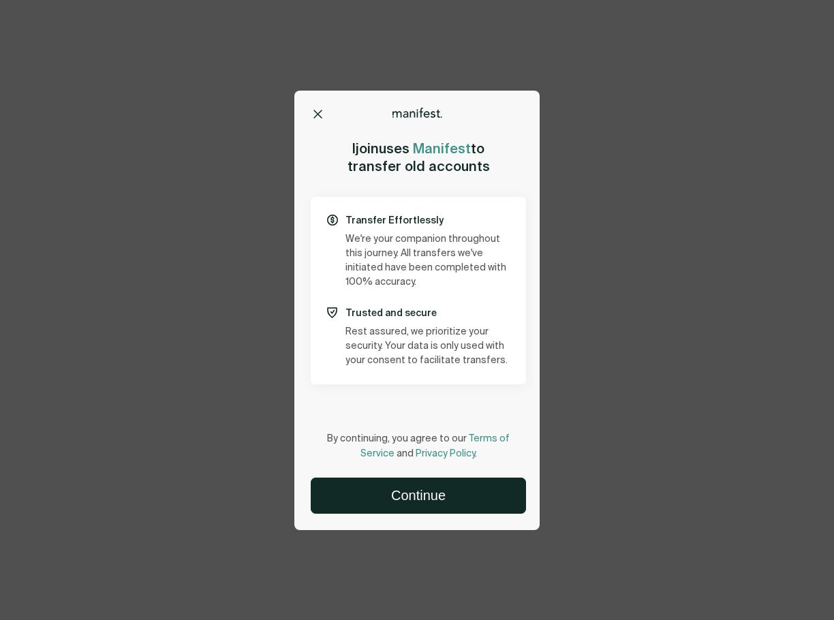
click at [316, 108] on button at bounding box center [318, 114] width 14 height 14
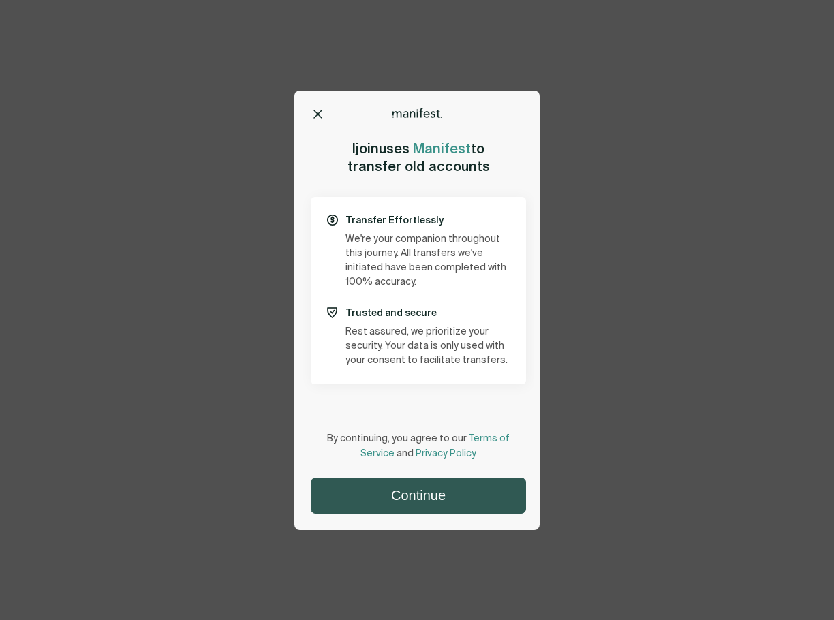
click at [420, 488] on button "Continue" at bounding box center [418, 495] width 214 height 35
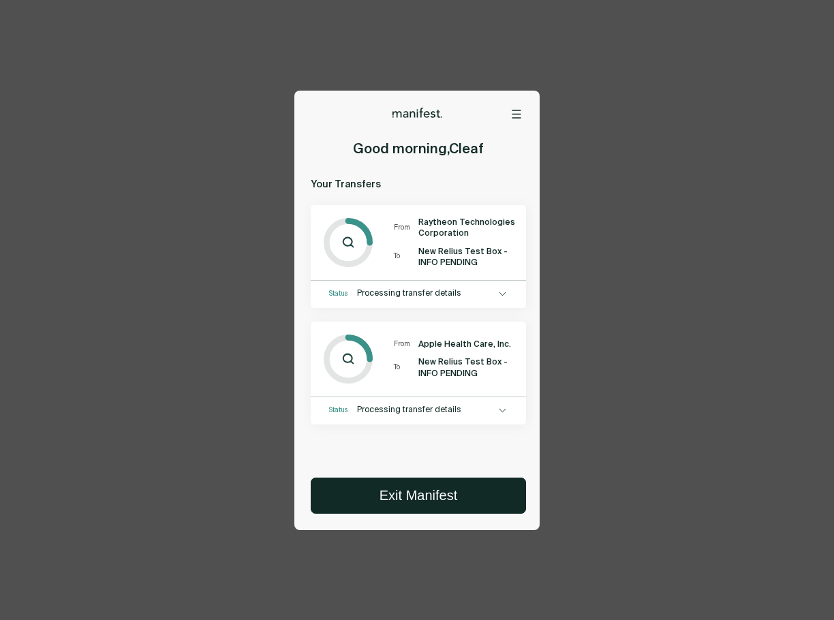
click at [567, 202] on div "Options Home Exit Manifest support@usemanifest.com Good morning , Cleaf Your Tr…" at bounding box center [417, 310] width 834 height 620
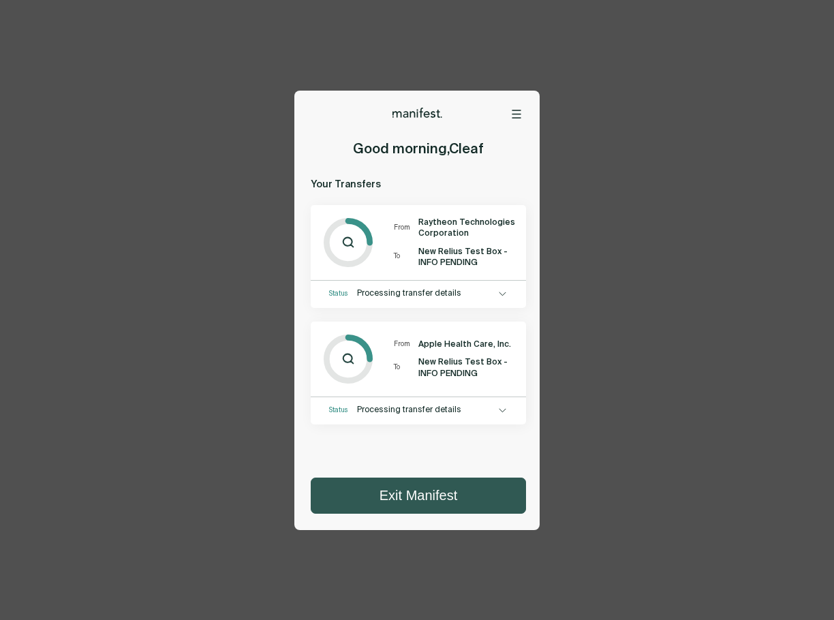
click at [433, 495] on button "Exit Manifest" at bounding box center [418, 495] width 214 height 35
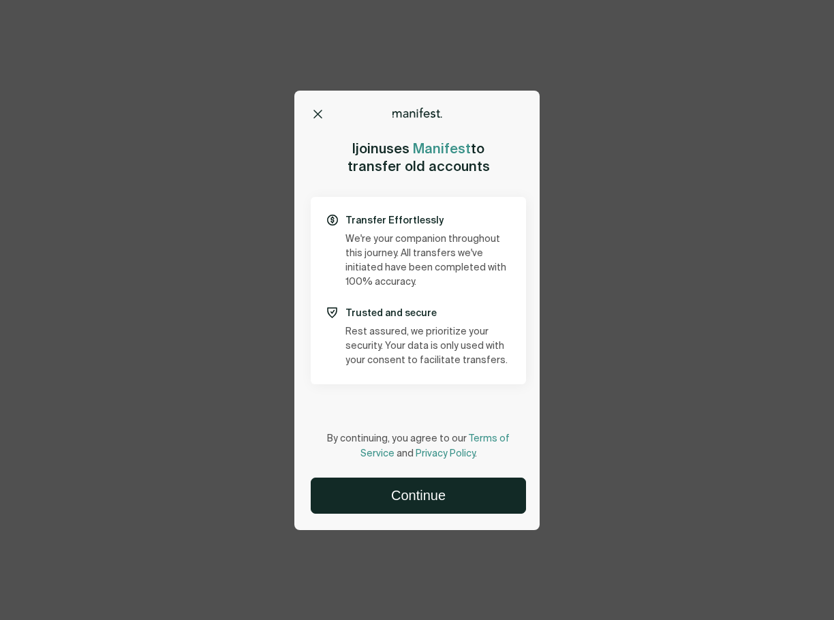
click at [317, 115] on icon at bounding box center [317, 113] width 7 height 7
